Goal: Task Accomplishment & Management: Manage account settings

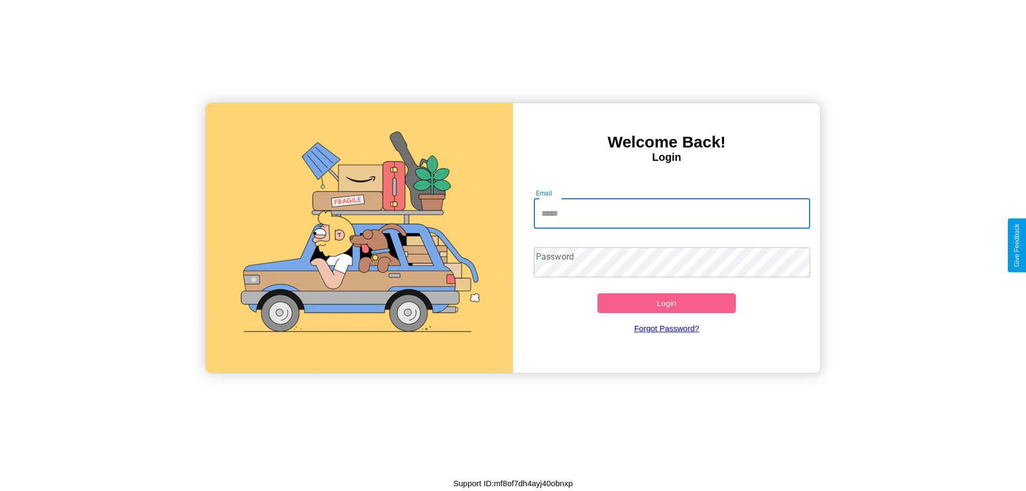
click at [672, 213] on input "Email" at bounding box center [672, 214] width 277 height 30
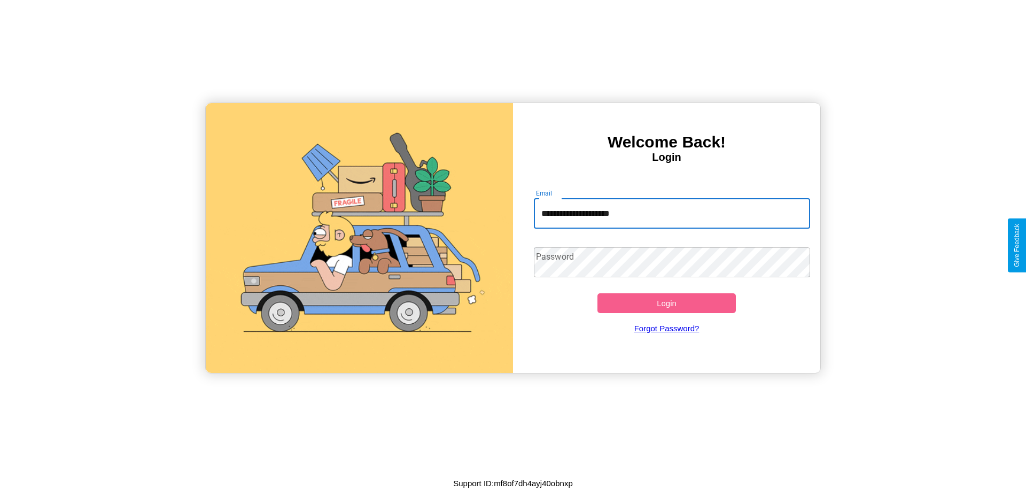
type input "**********"
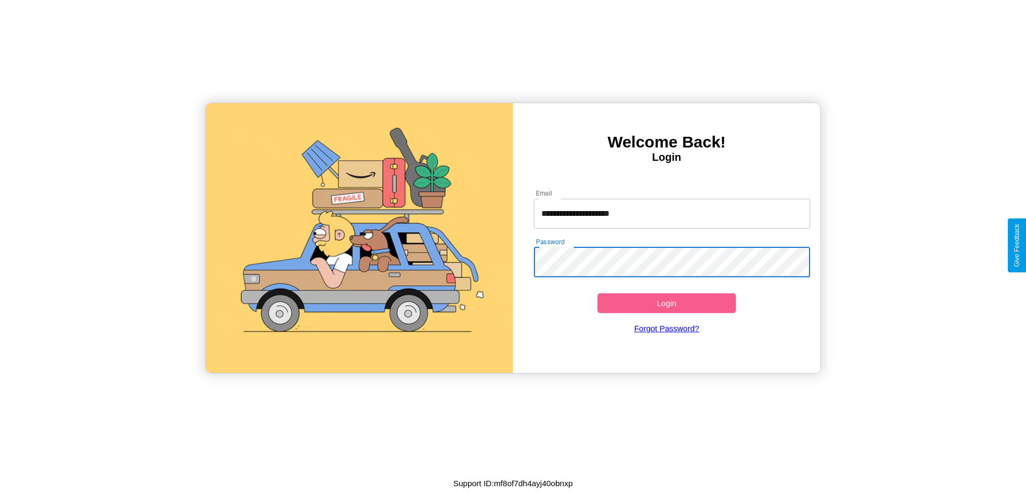
click at [667, 303] on button "Login" at bounding box center [667, 303] width 138 height 20
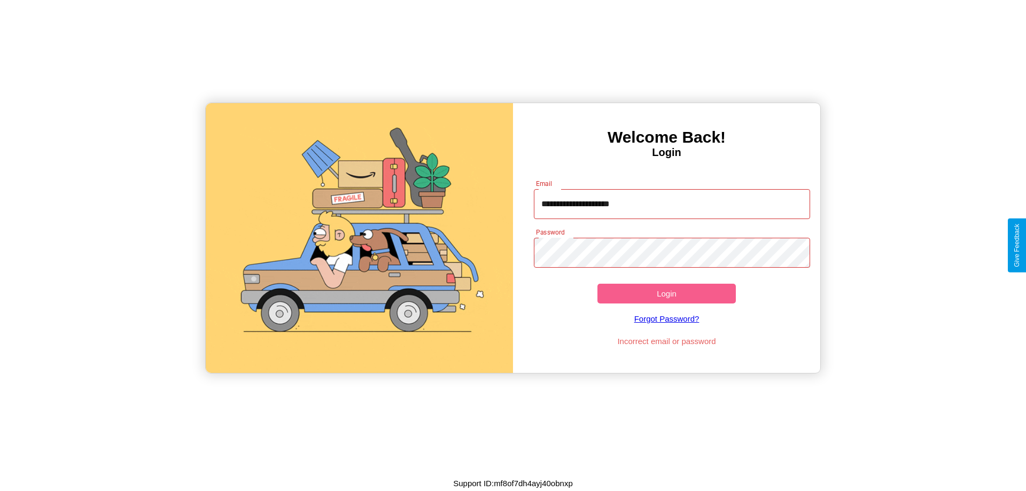
click at [667, 293] on button "Login" at bounding box center [667, 294] width 138 height 20
